Goal: Task Accomplishment & Management: Use online tool/utility

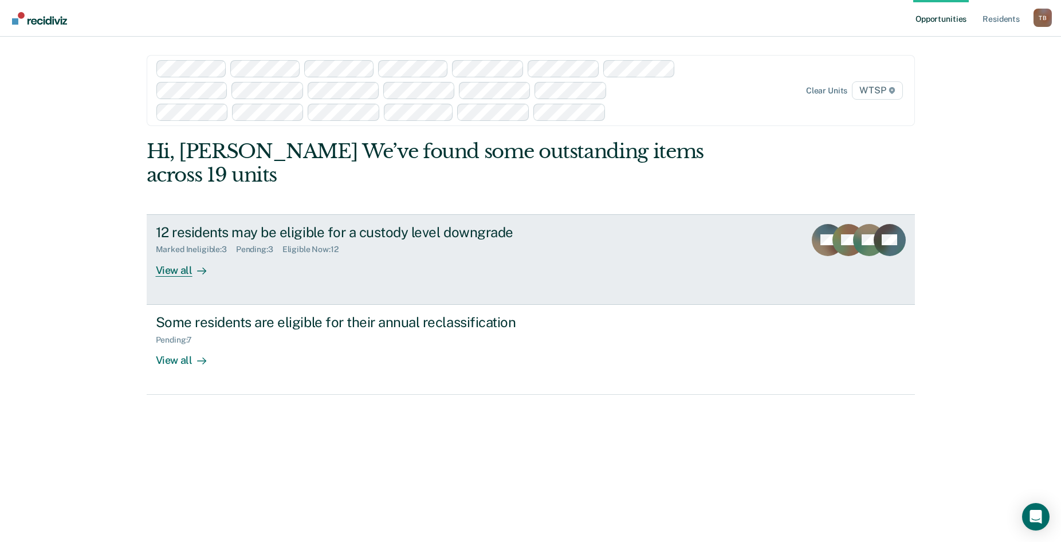
click at [163, 254] on div "View all" at bounding box center [188, 265] width 64 height 22
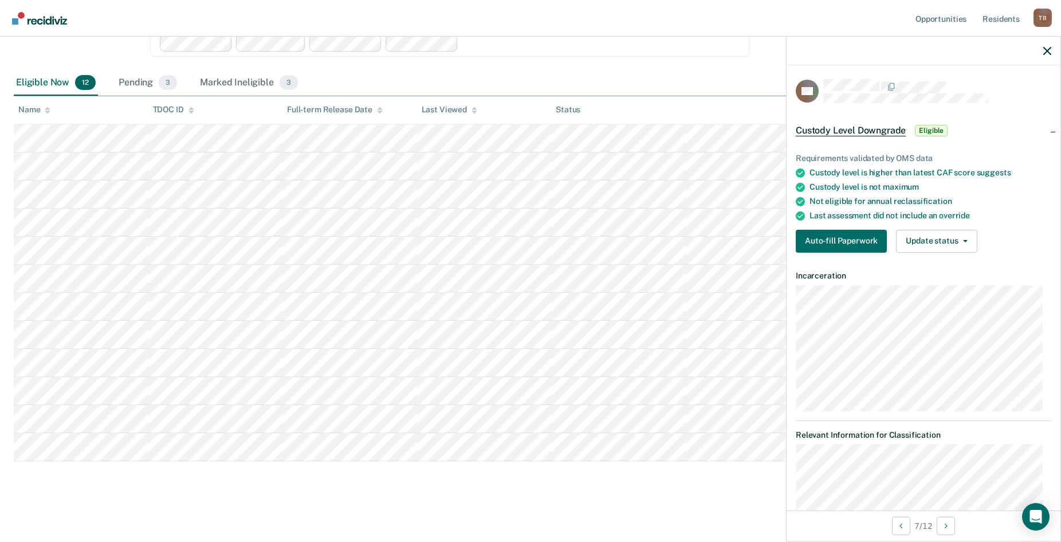
scroll to position [180, 0]
click at [965, 241] on button "Update status" at bounding box center [936, 241] width 81 height 23
click at [1005, 230] on div "Auto-fill Paperwork Update status [PERSON_NAME] Mark Ineligible" at bounding box center [923, 241] width 255 height 23
click at [701, 79] on div "Eligible Now 12 Pending 3 Marked Ineligible 3" at bounding box center [530, 82] width 1033 height 26
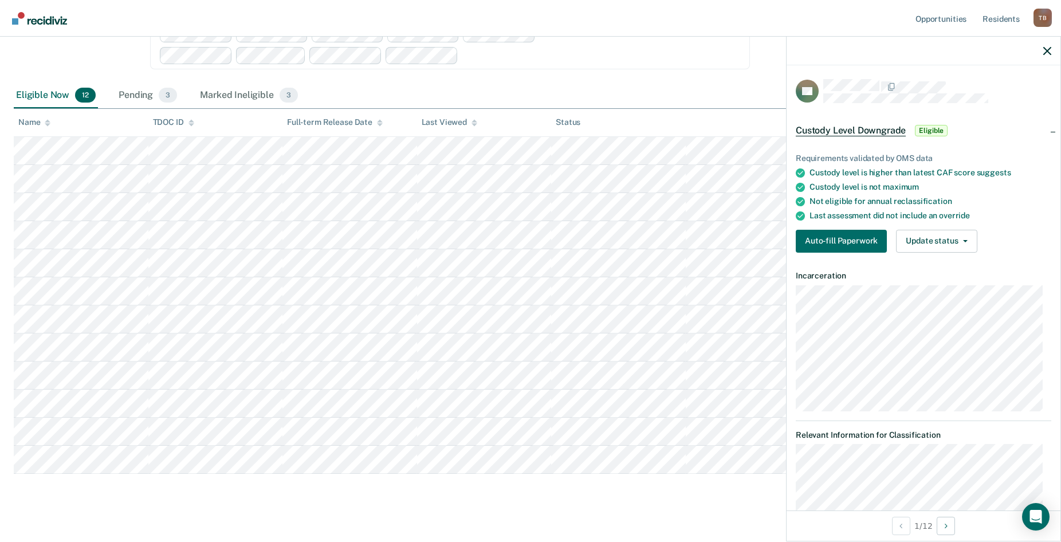
scroll to position [172, 0]
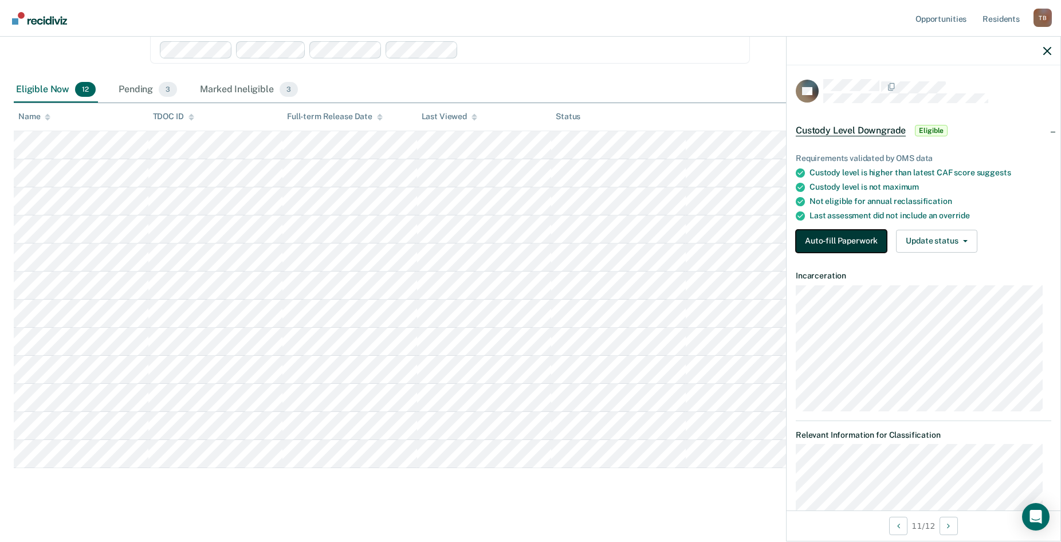
click at [875, 243] on button "Auto-fill Paperwork" at bounding box center [841, 241] width 91 height 23
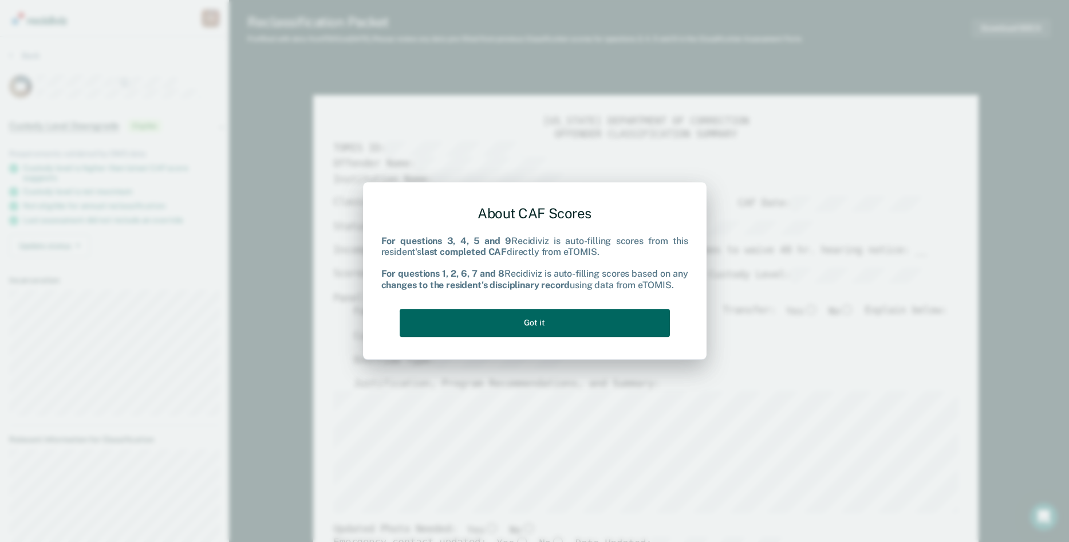
type textarea "x"
click at [627, 317] on button "Got it" at bounding box center [535, 323] width 270 height 28
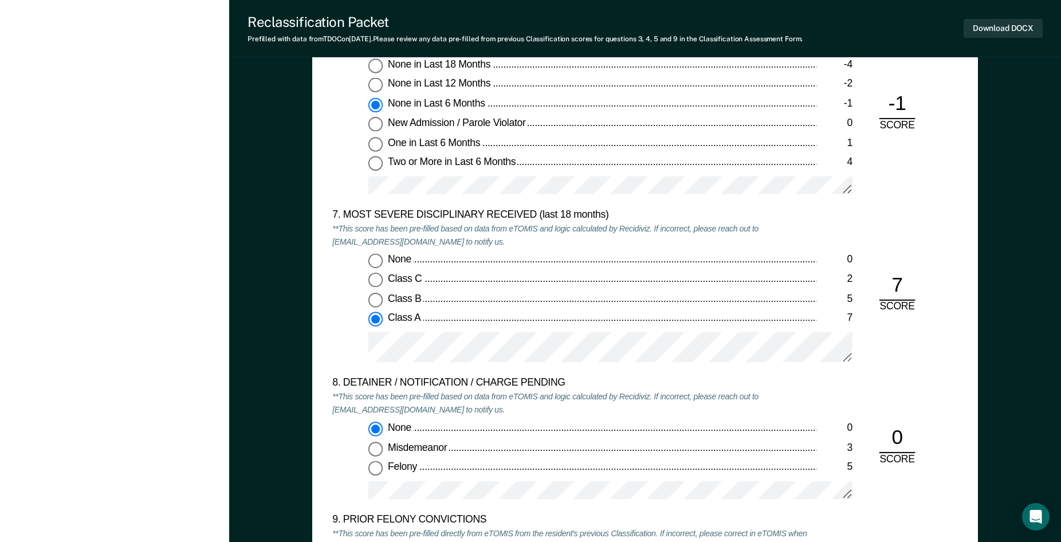
scroll to position [2062, 0]
